Goal: Check status

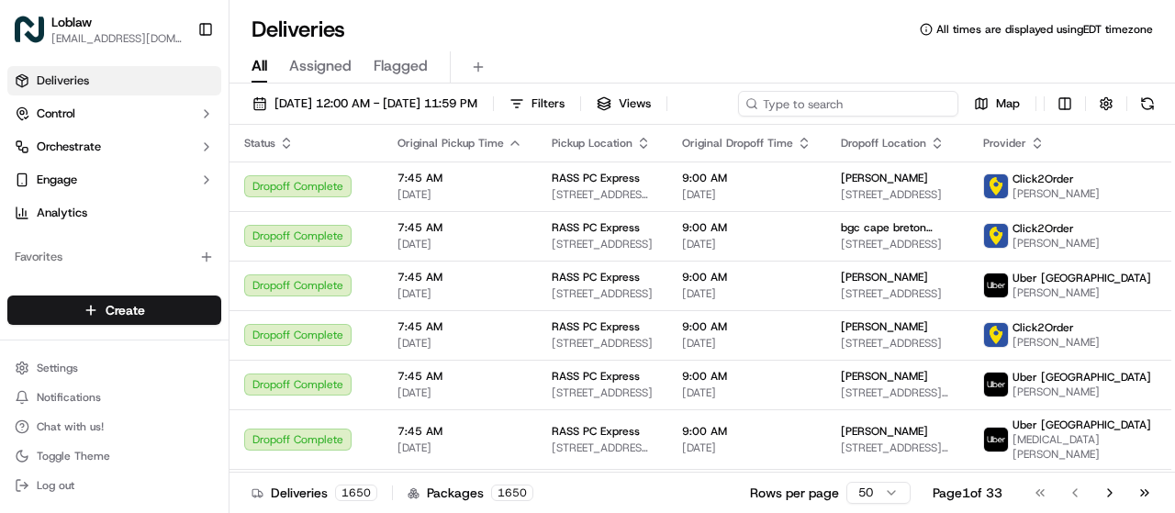
click at [859, 102] on input at bounding box center [848, 104] width 220 height 26
paste input "531900013906927"
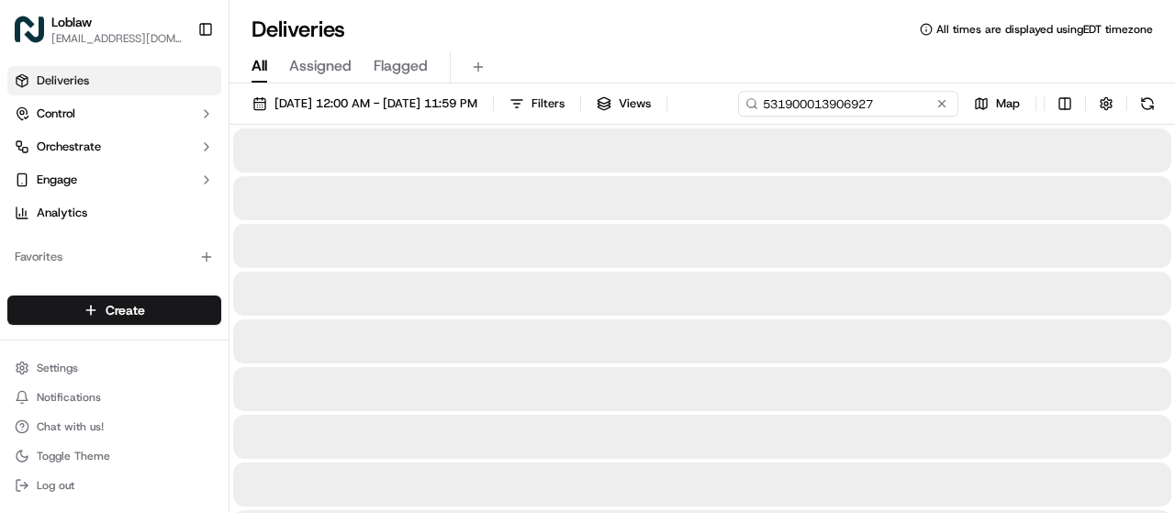
type input "531900013906927"
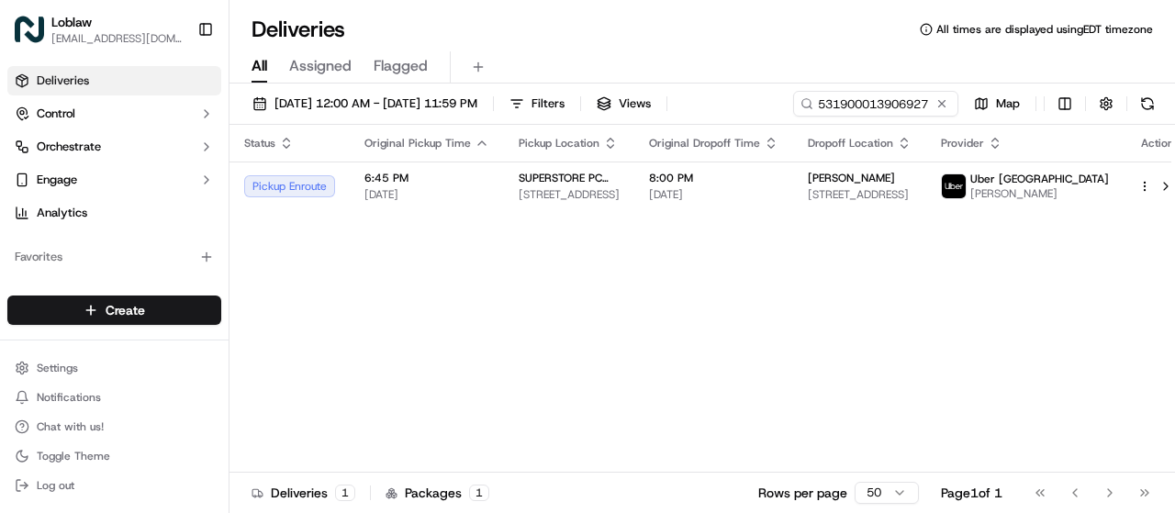
click at [1058, 215] on div "Status Original Pickup Time Pickup Location Original Dropoff Time Dropoff Locat…" at bounding box center [711, 299] width 962 height 348
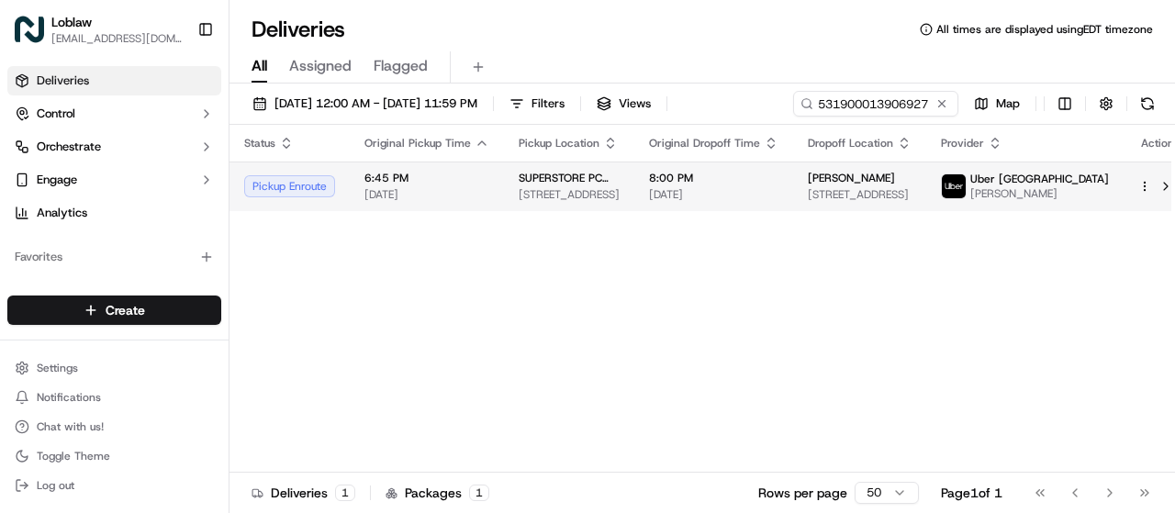
click at [1056, 182] on span "Uber Canada" at bounding box center [1039, 179] width 139 height 15
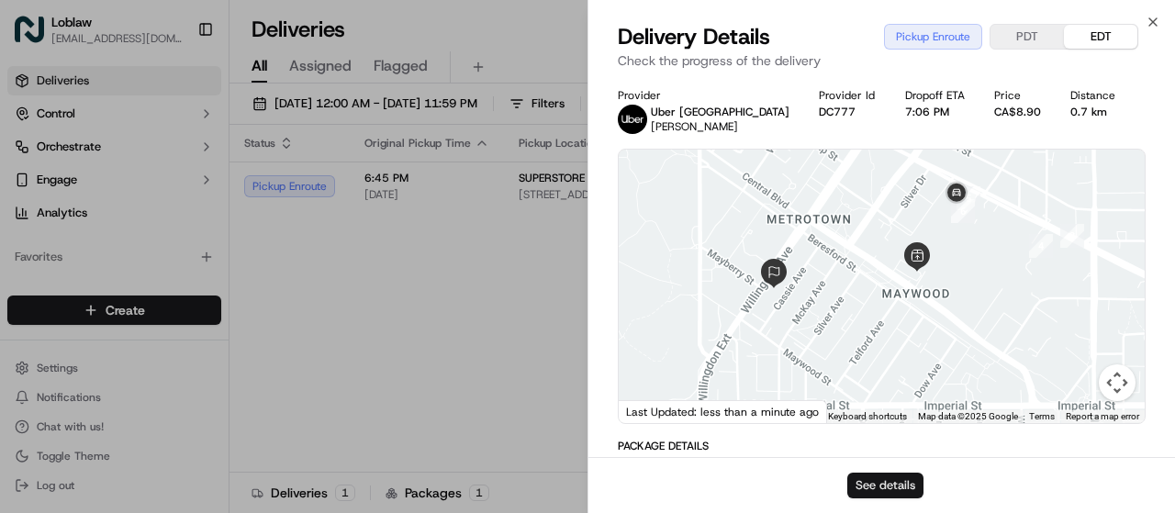
click at [883, 480] on button "See details" at bounding box center [885, 486] width 76 height 26
